Goal: Information Seeking & Learning: Learn about a topic

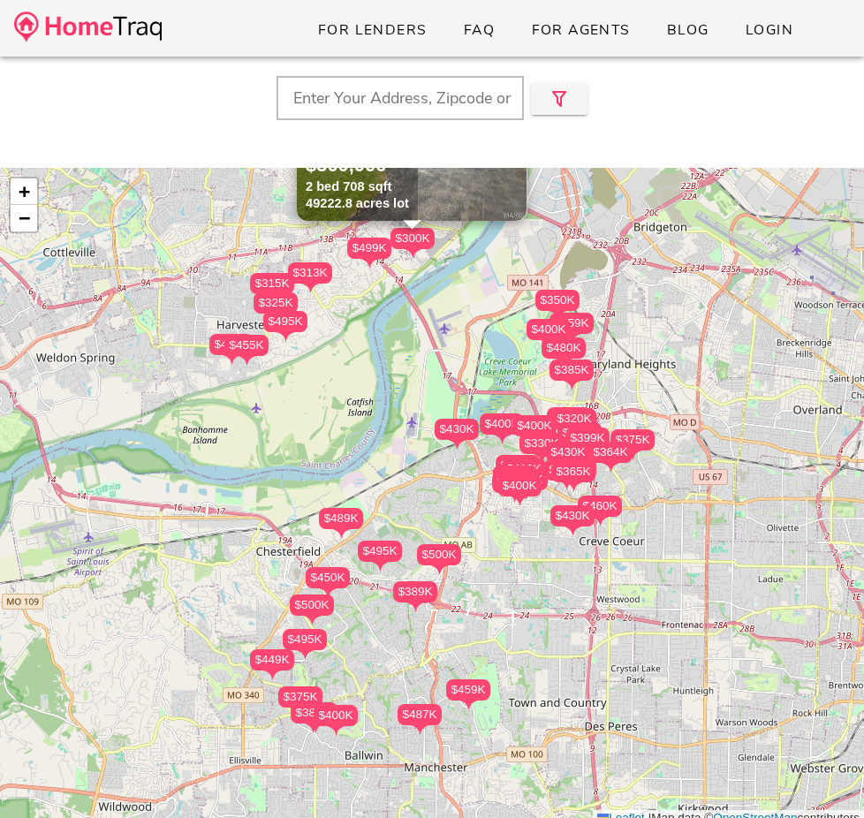
click at [709, 87] on div at bounding box center [432, 98] width 847 height 44
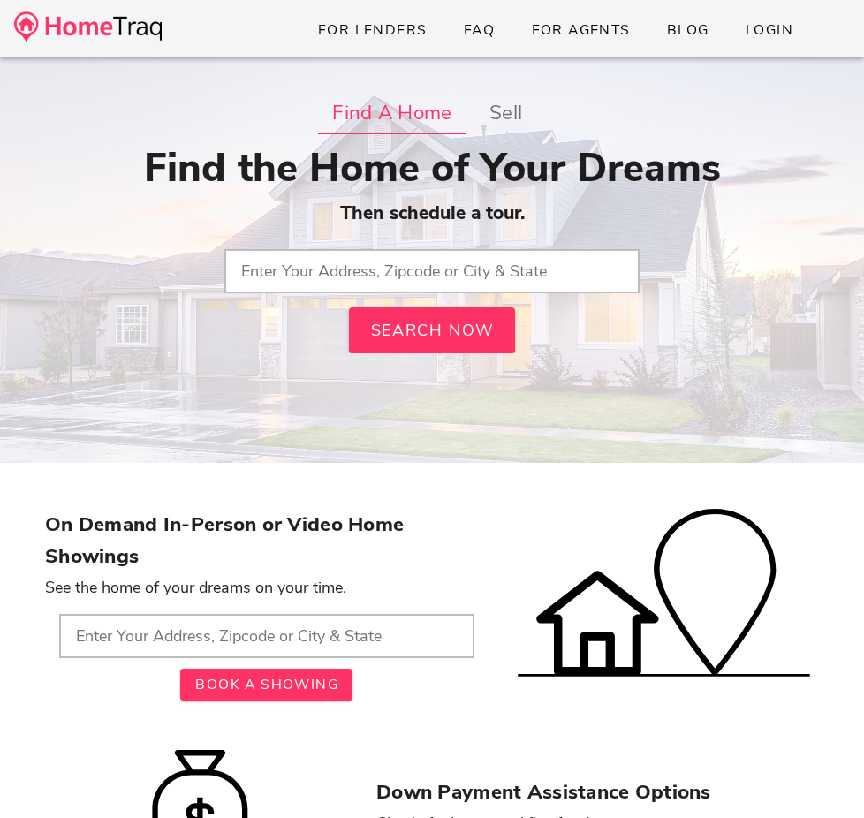
click at [420, 286] on input "text" at bounding box center [431, 271] width 415 height 44
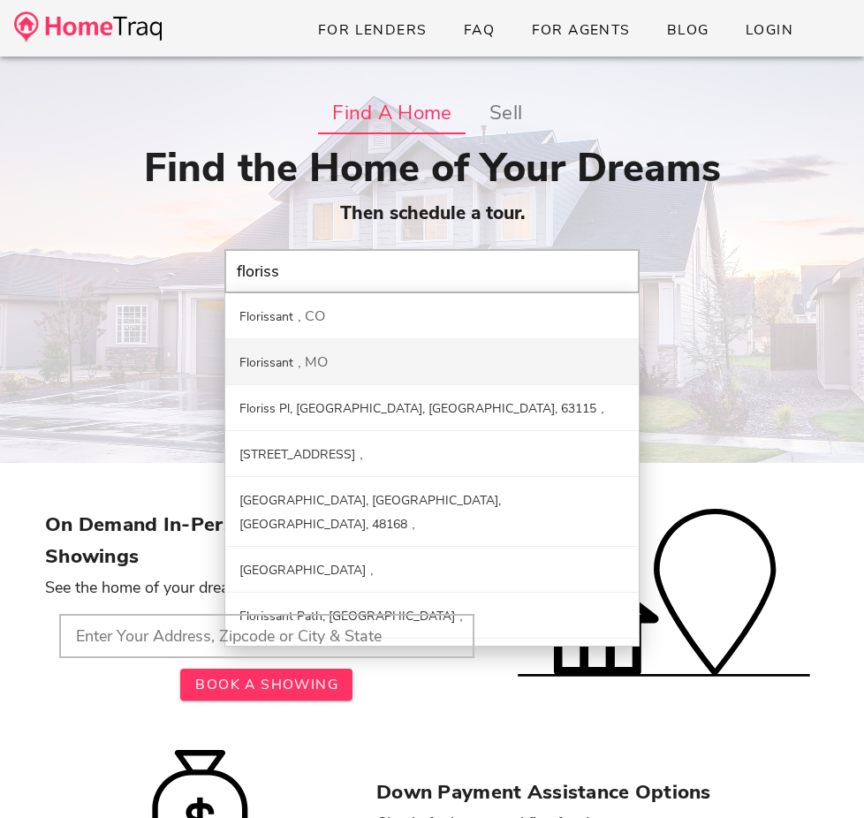
click at [390, 351] on div "Florissant MO" at bounding box center [432, 362] width 414 height 46
type input "Florissant, MO"
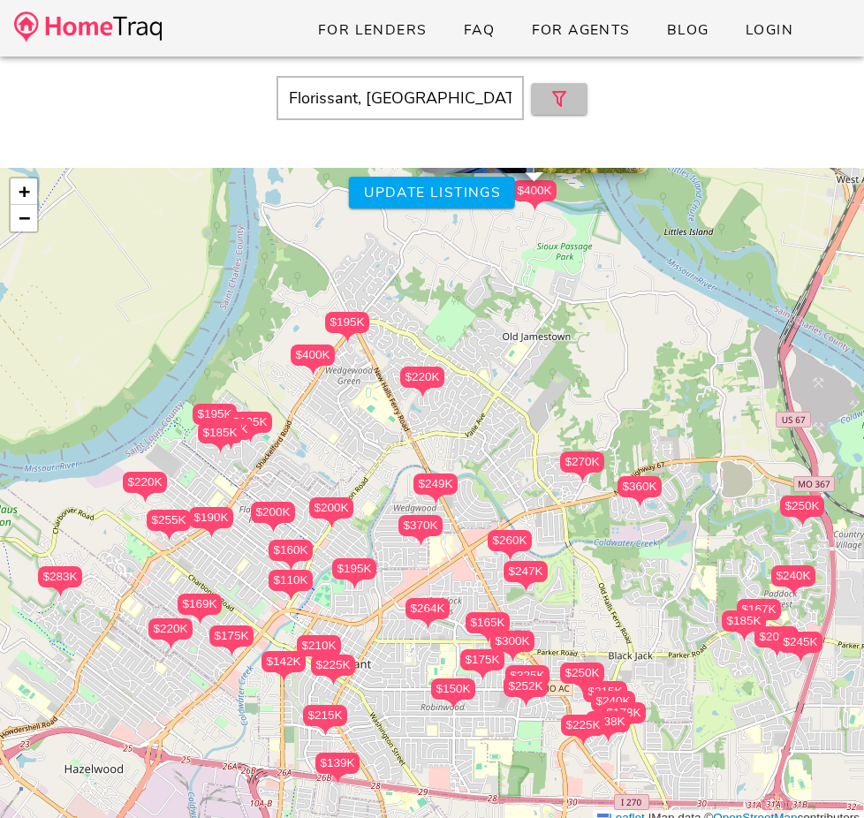
click at [564, 99] on icon "button" at bounding box center [559, 98] width 21 height 21
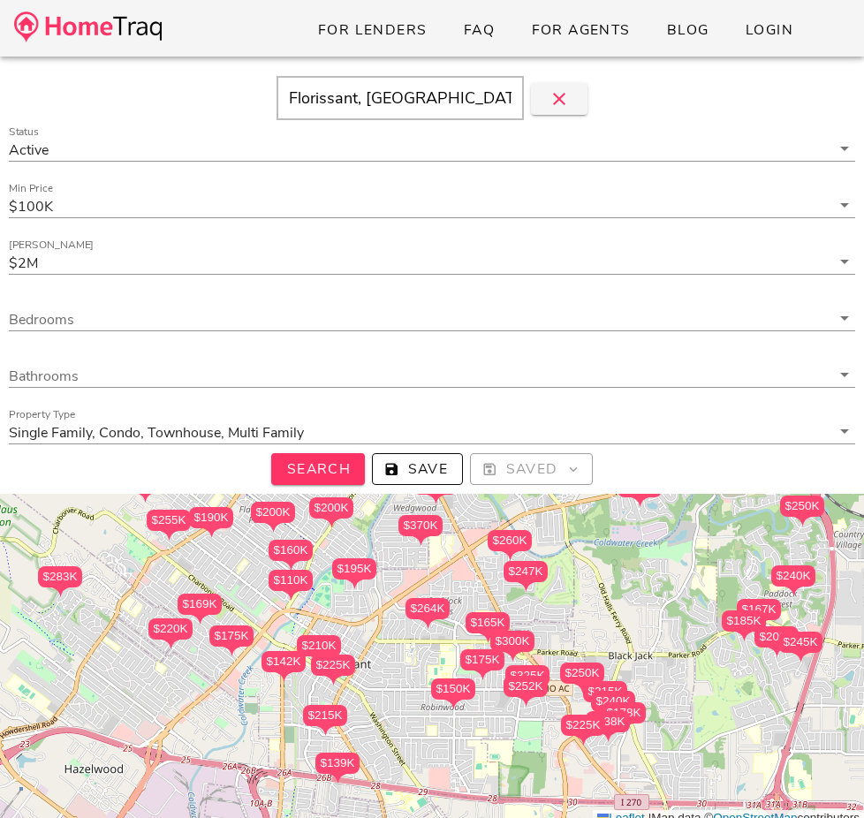
click at [438, 99] on input "Florissant, [GEOGRAPHIC_DATA]" at bounding box center [400, 98] width 247 height 44
type input "="
click at [346, 460] on span "Search" at bounding box center [317, 469] width 65 height 19
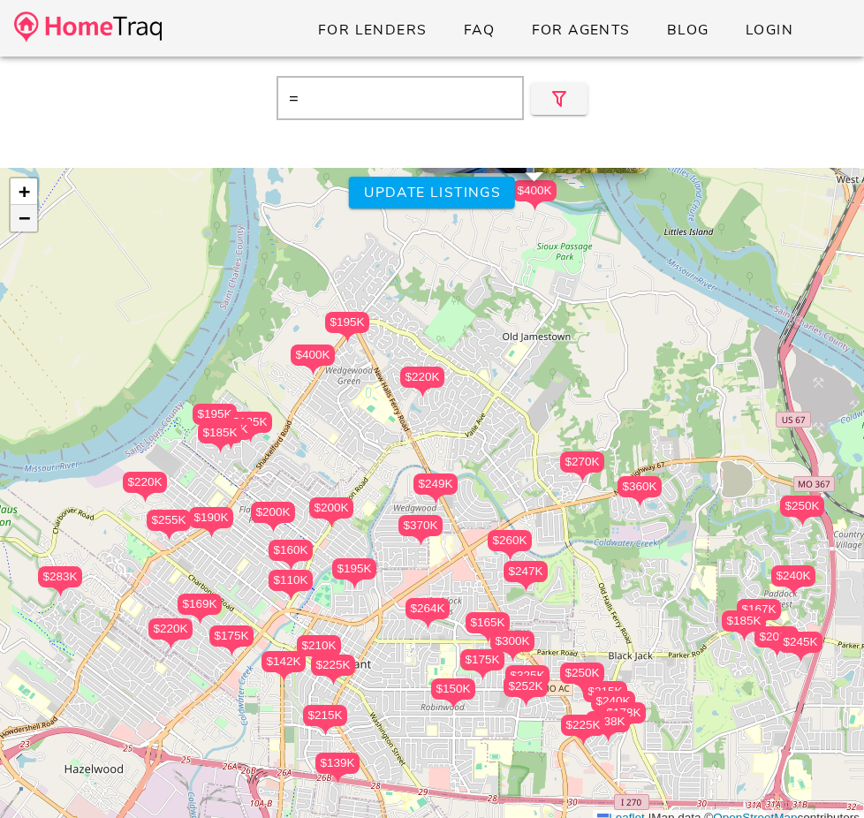
click at [32, 217] on link "−" at bounding box center [24, 218] width 27 height 27
